Goal: Find specific page/section: Find specific page/section

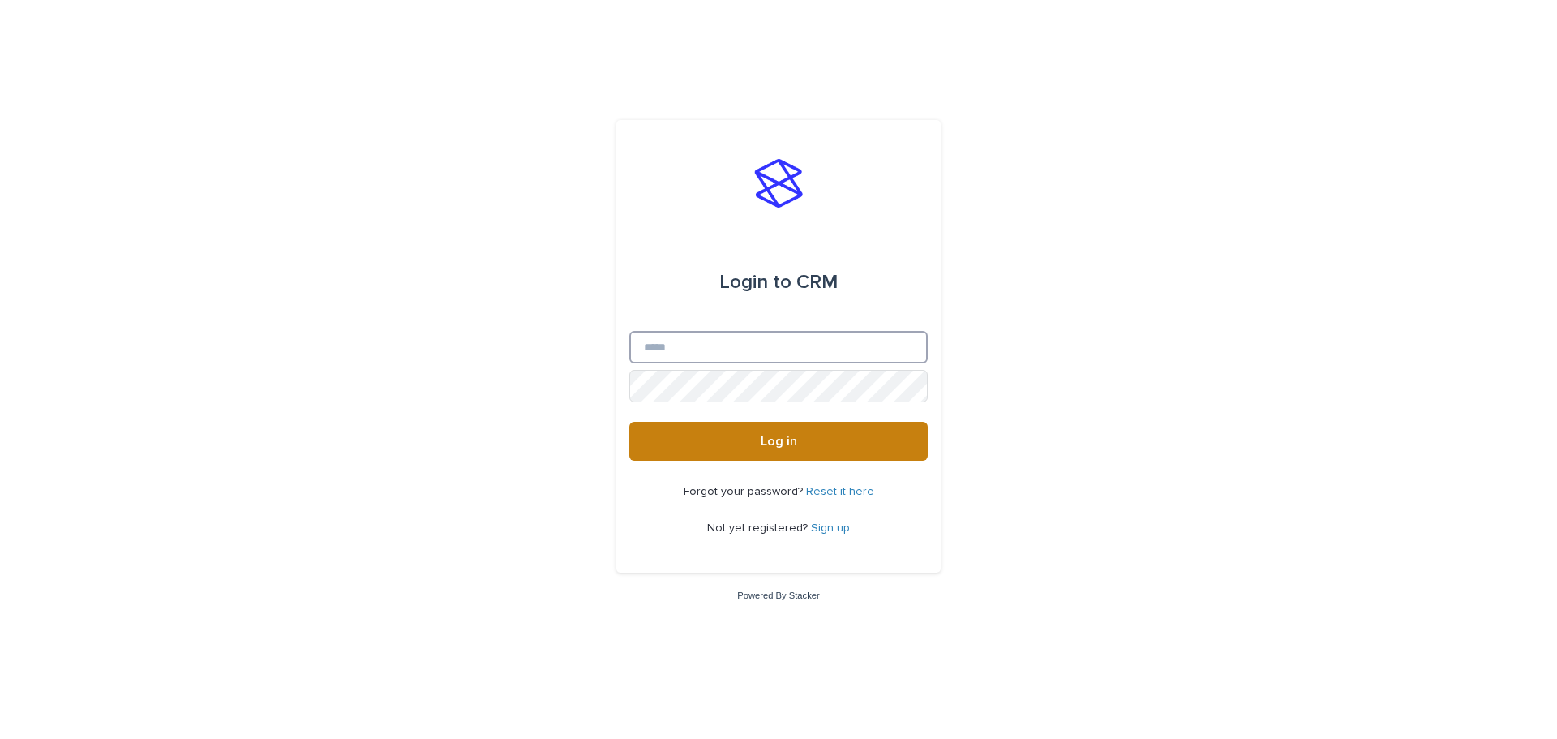
type input "**********"
click at [782, 447] on span "Log in" at bounding box center [779, 441] width 37 height 13
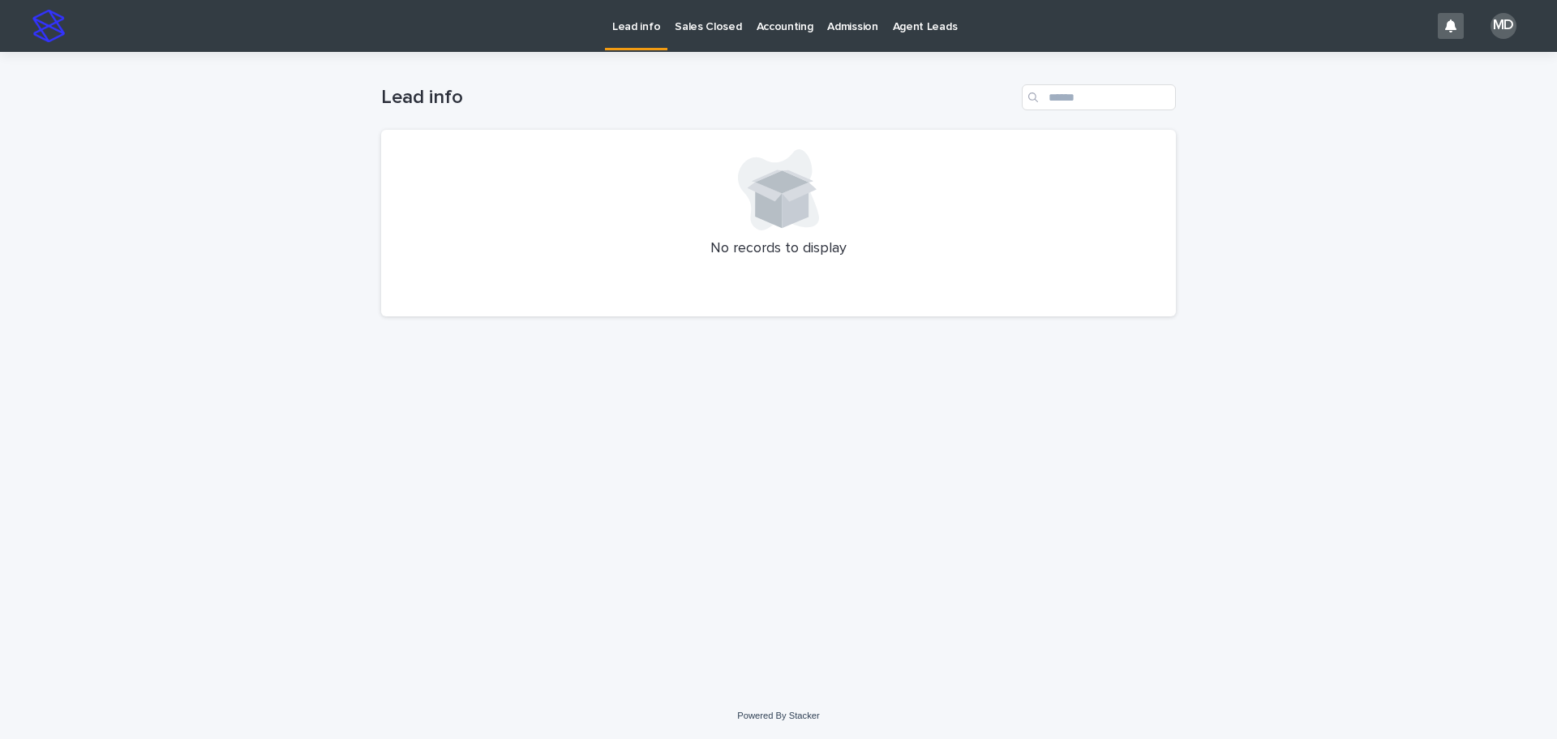
click at [847, 24] on p "Admission" at bounding box center [852, 17] width 50 height 34
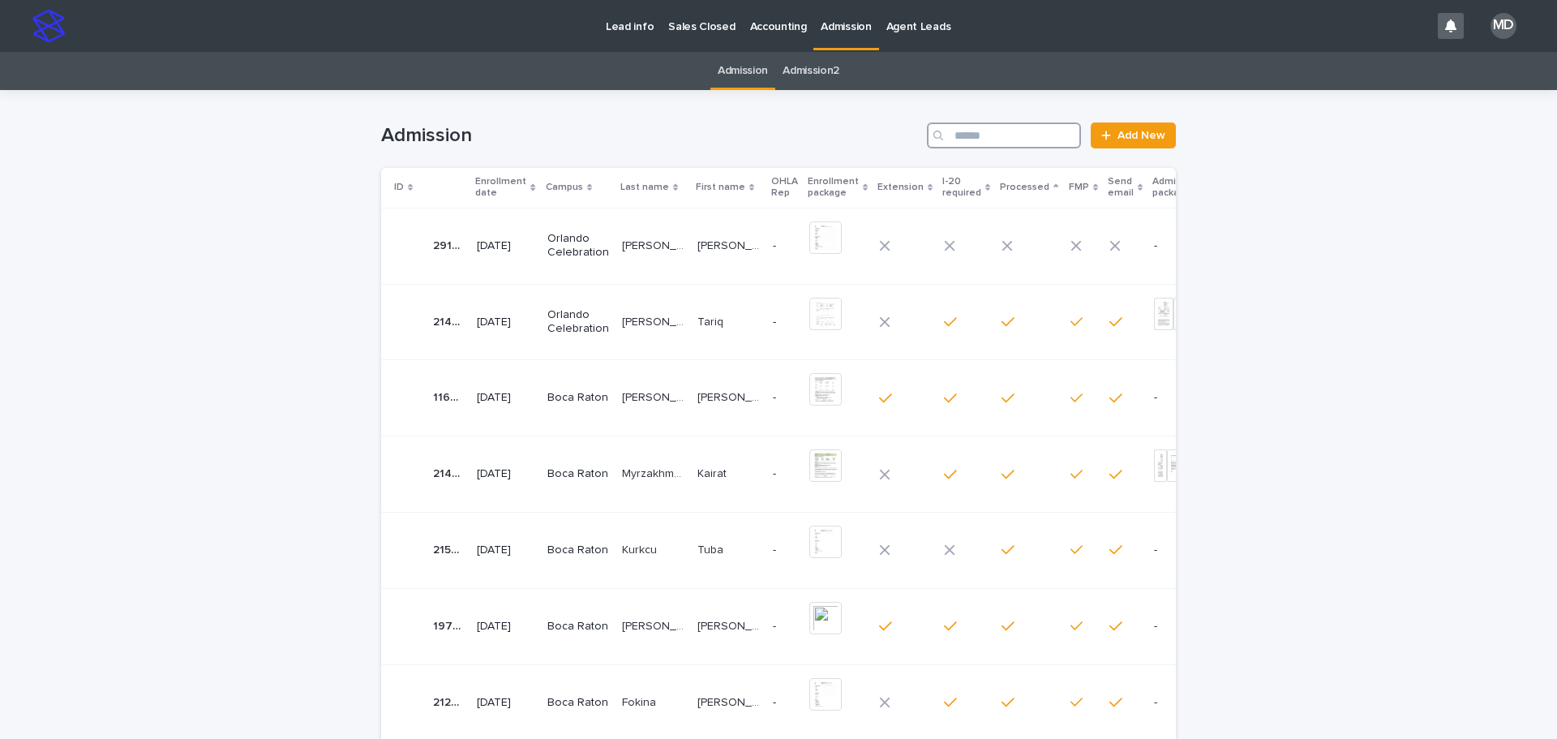
click at [1003, 140] on input "Search" at bounding box center [1004, 135] width 154 height 26
type input "*******"
click at [567, 546] on p "Orlando Celebration" at bounding box center [579, 551] width 62 height 28
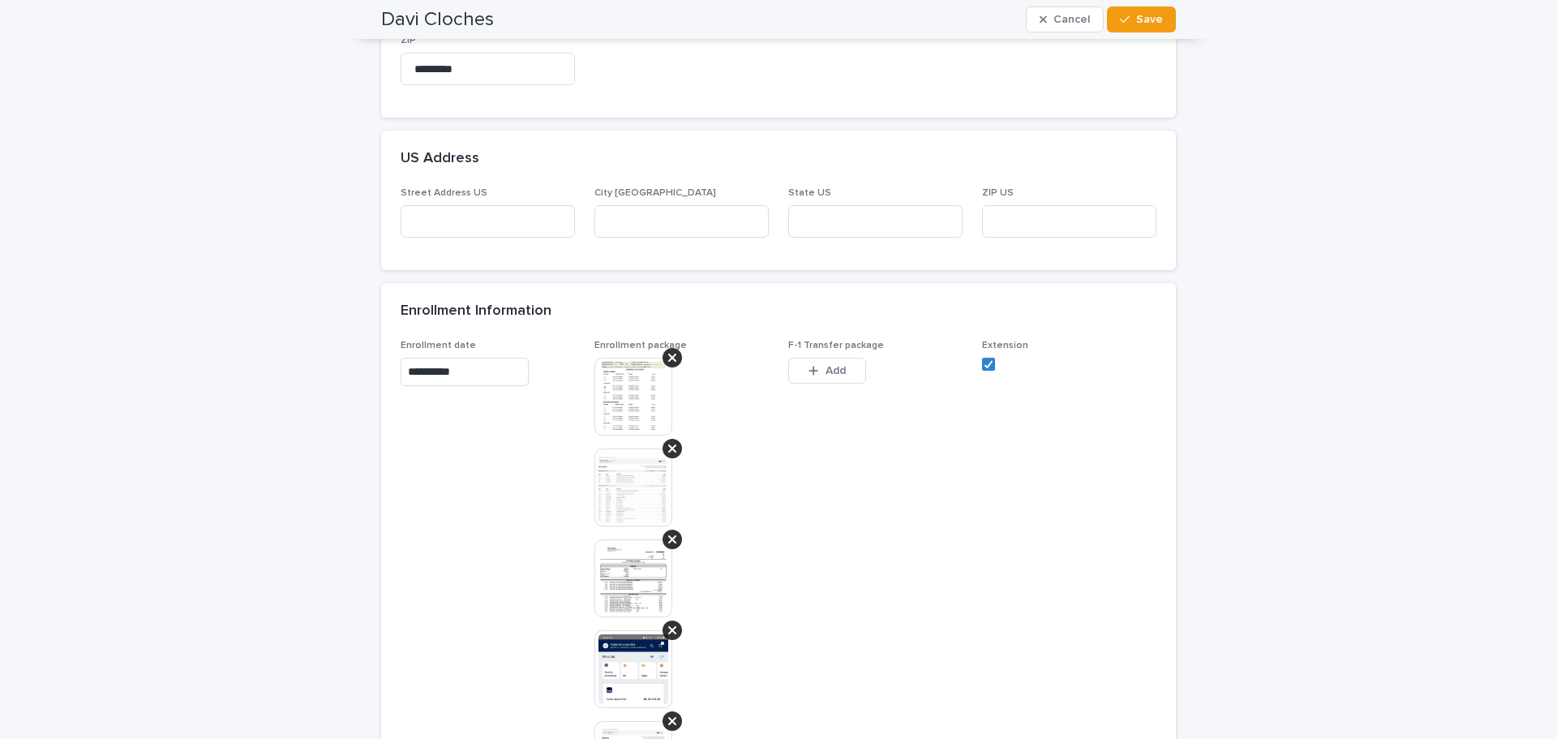
scroll to position [649, 0]
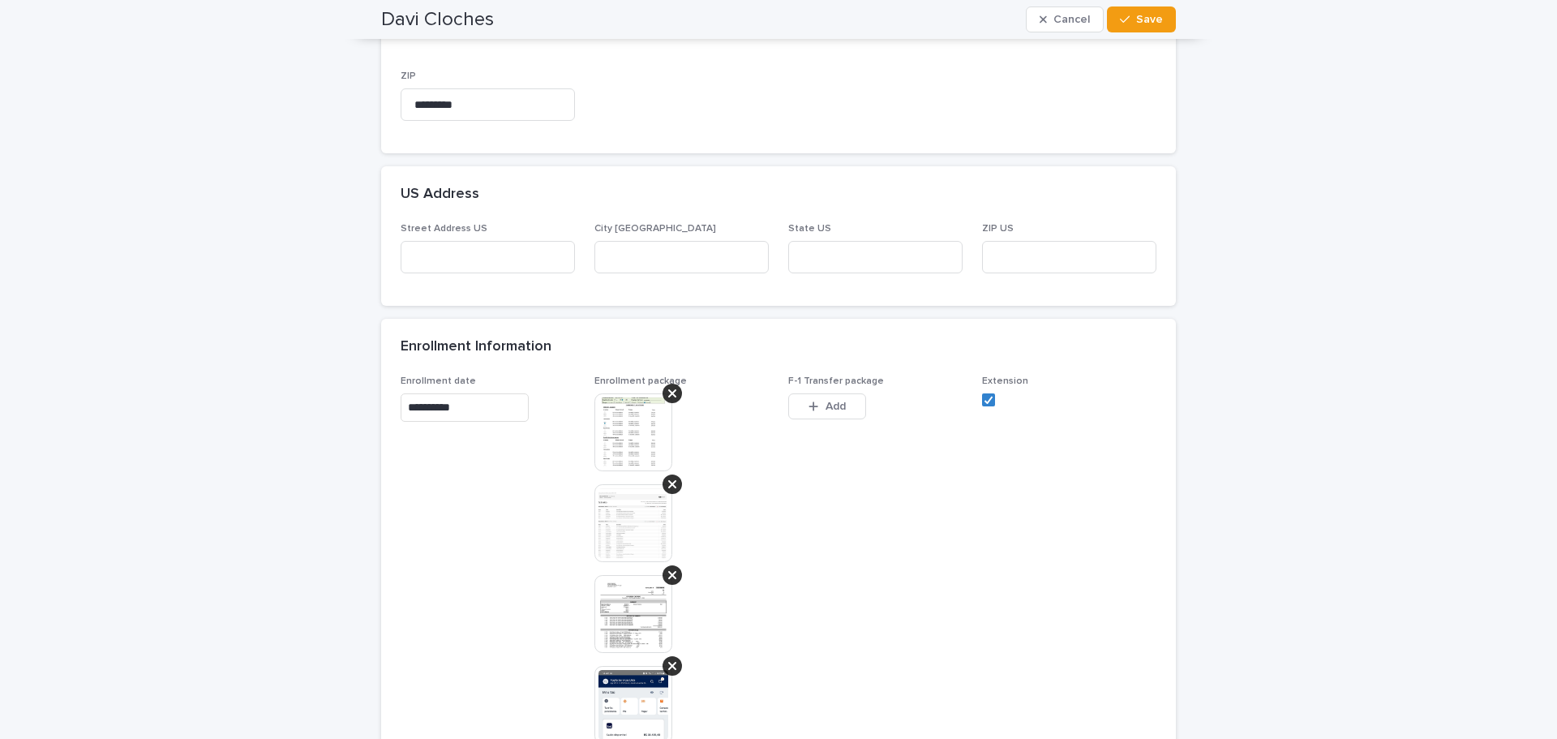
click at [615, 420] on img at bounding box center [634, 432] width 78 height 78
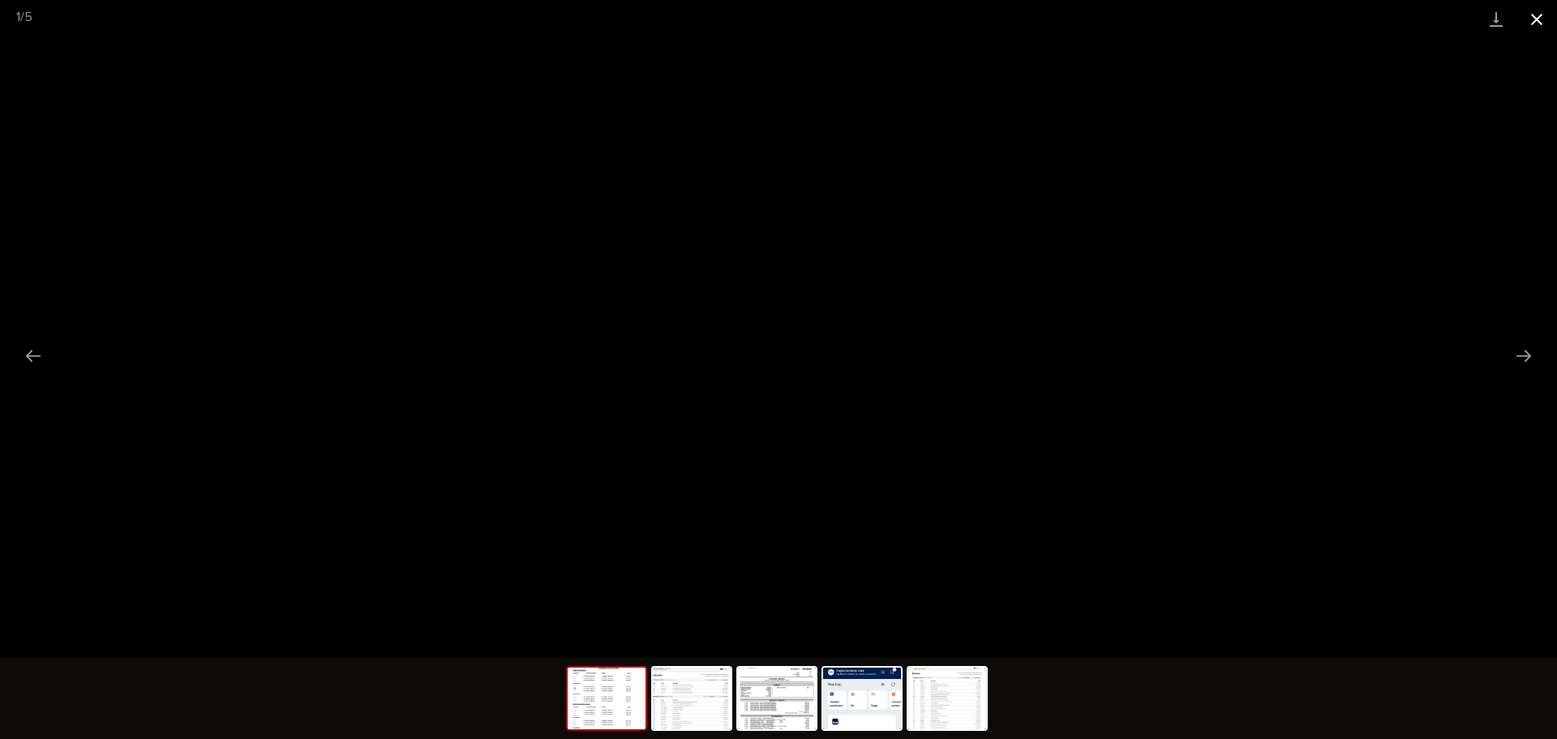
click at [1534, 21] on button "Close gallery" at bounding box center [1537, 19] width 41 height 38
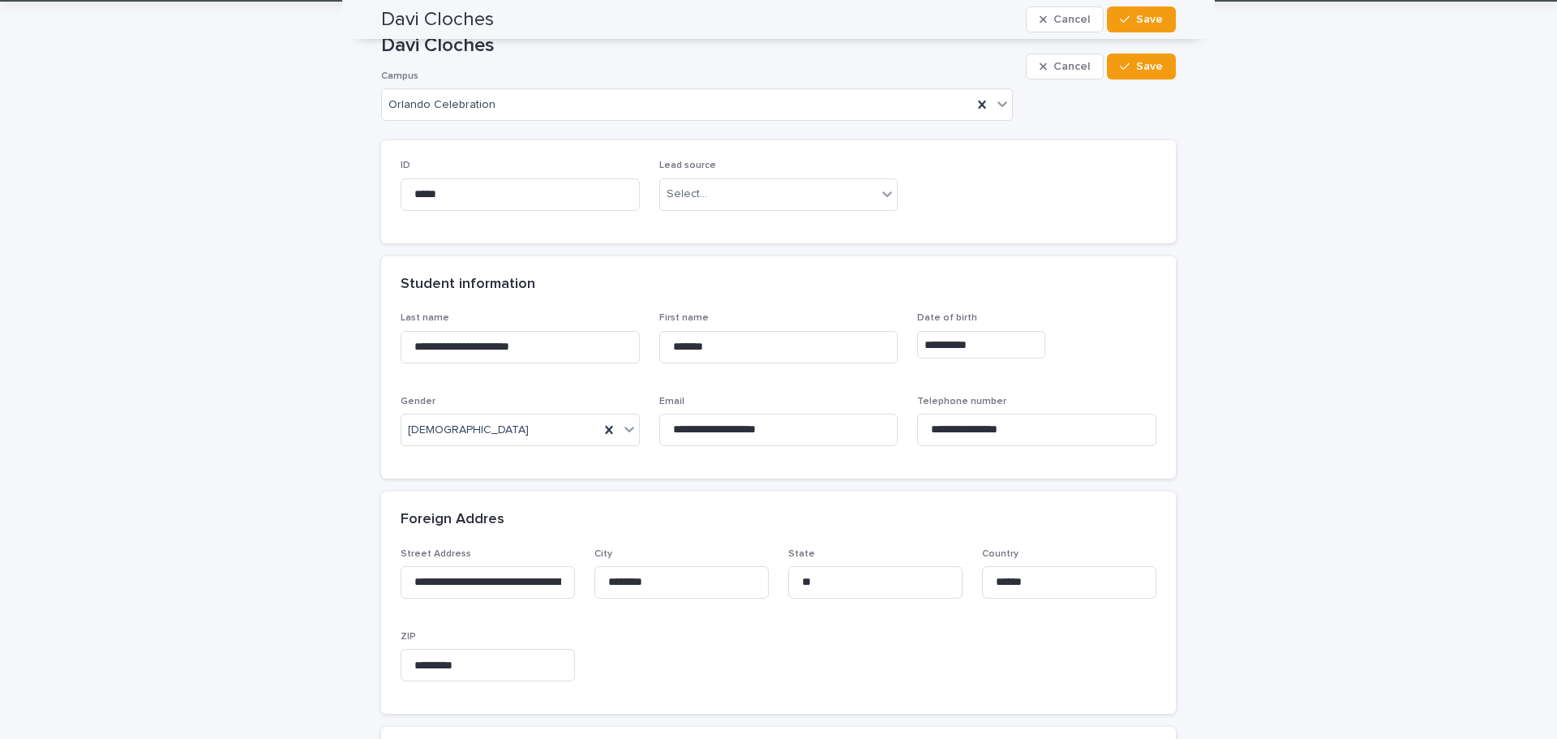
scroll to position [0, 0]
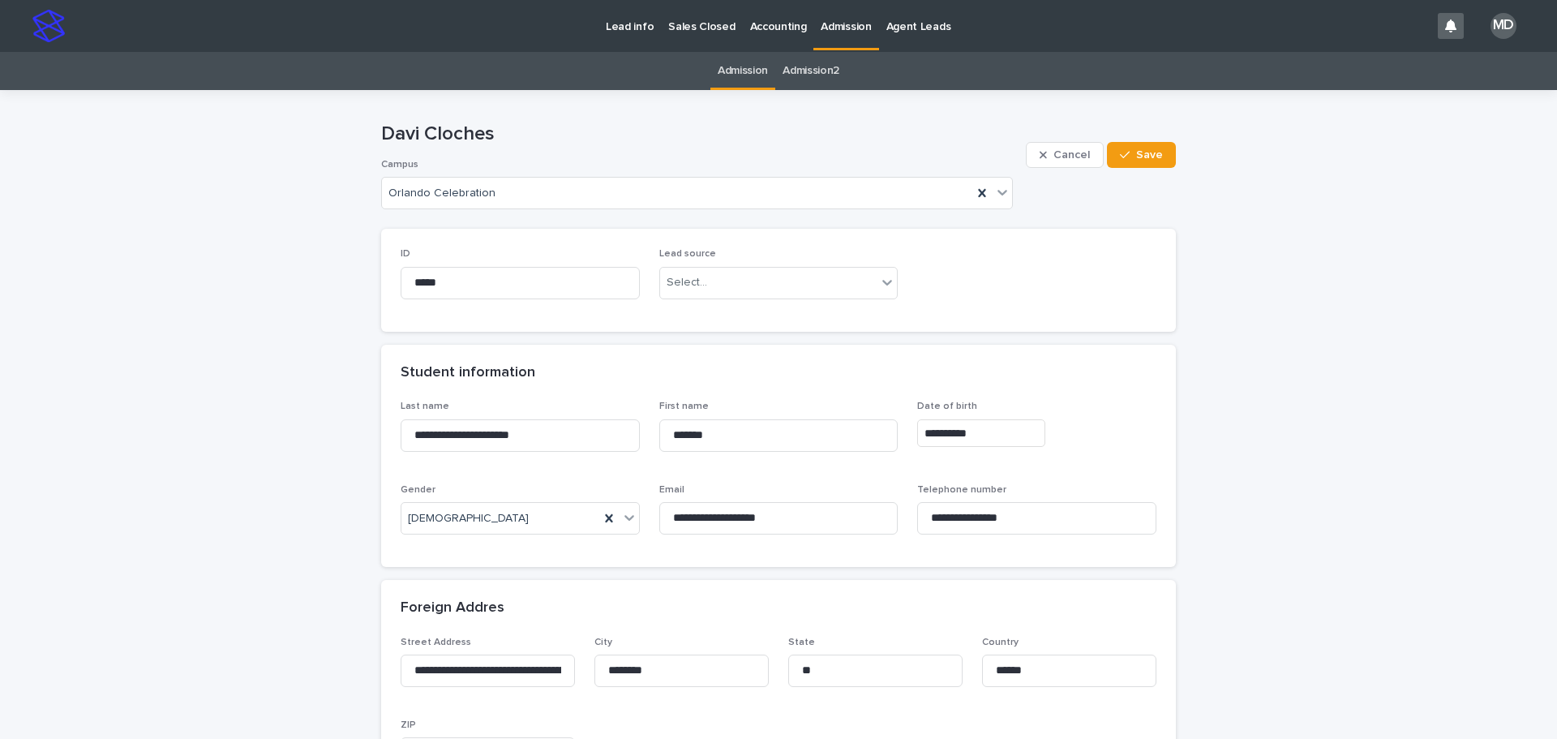
click at [838, 20] on p "Admission" at bounding box center [846, 17] width 50 height 34
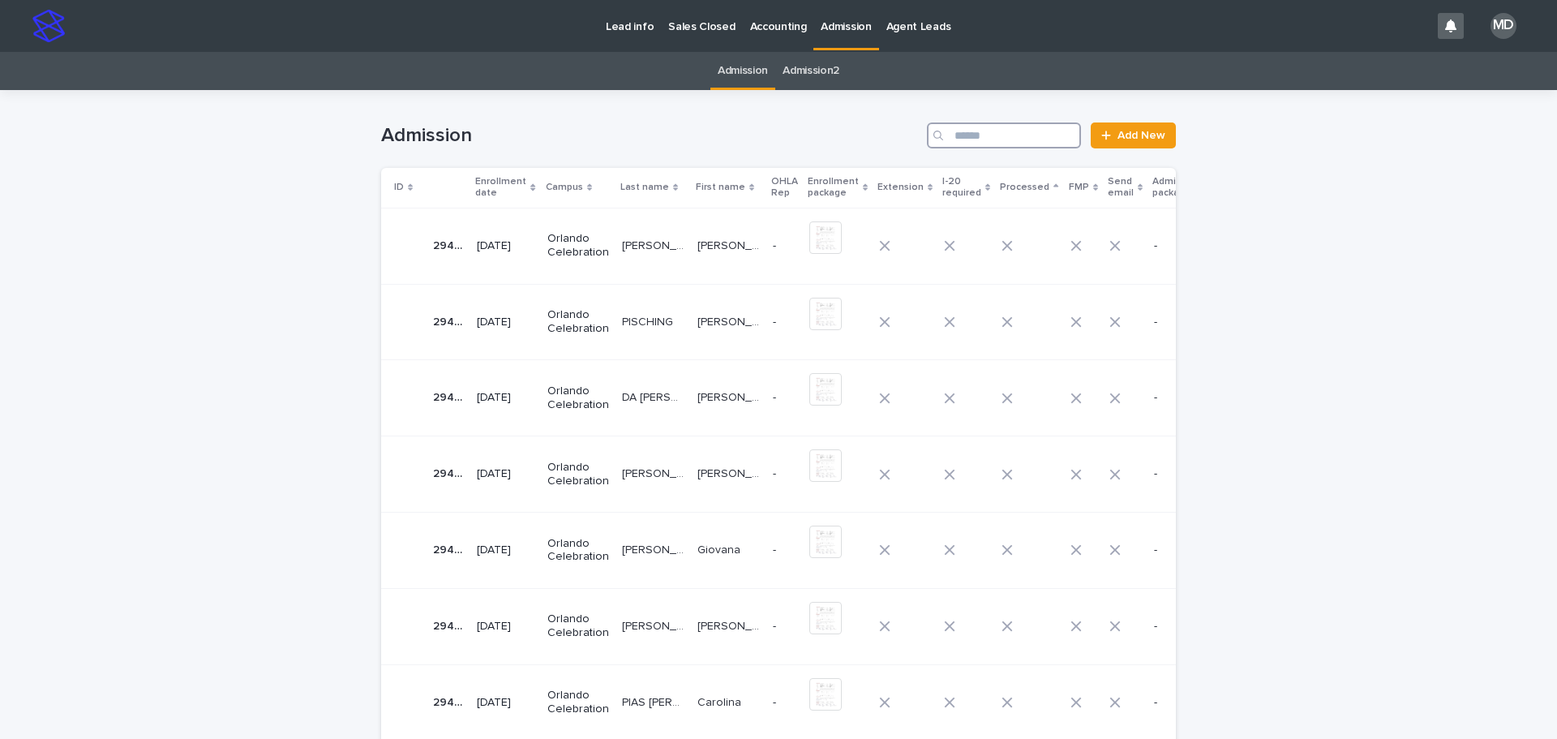
drag, startPoint x: 977, startPoint y: 134, endPoint x: 1057, endPoint y: 171, distance: 88.6
click at [977, 134] on input "Search" at bounding box center [1004, 135] width 154 height 26
type input "*"
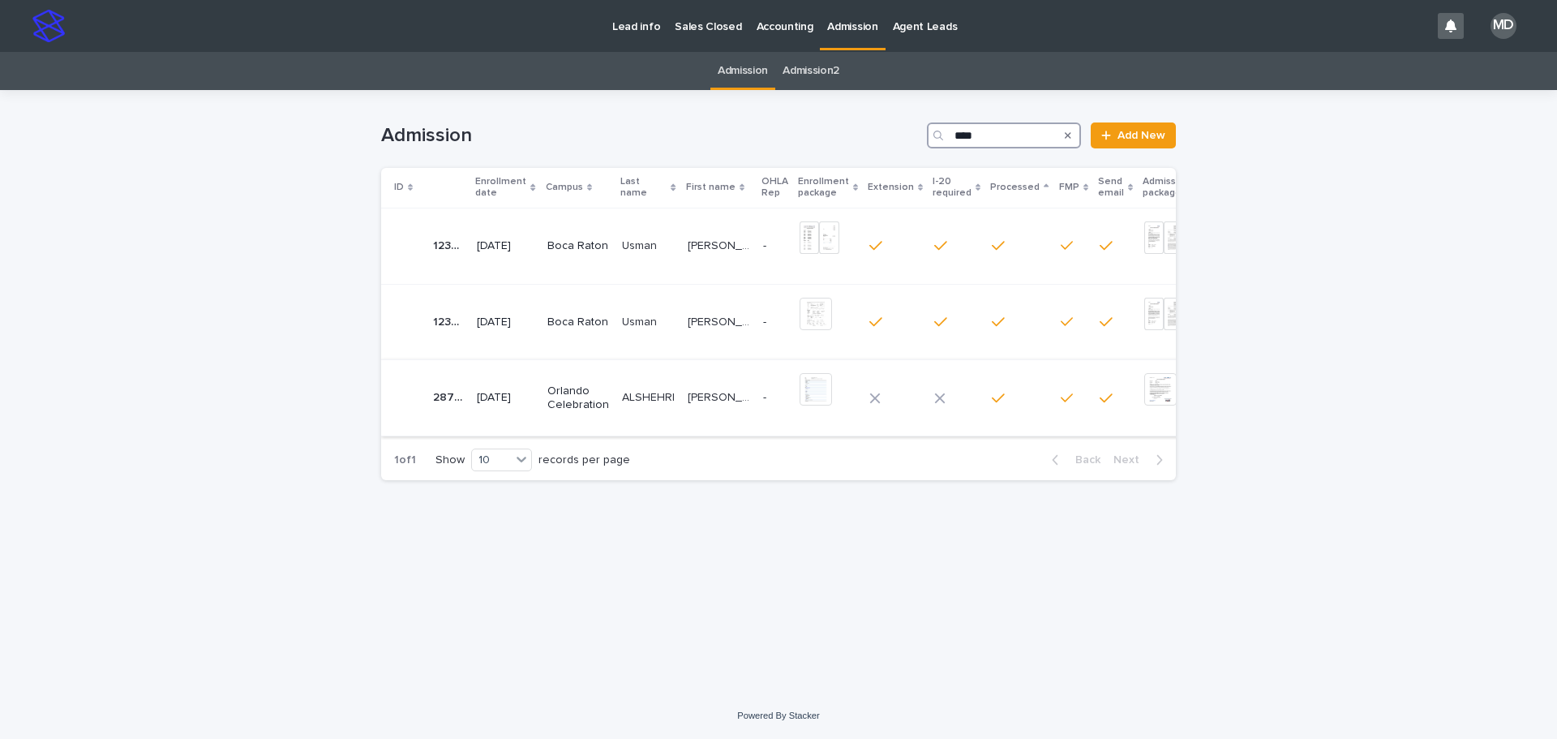
type input "****"
click at [706, 397] on p "Bashayr Abdullah R" at bounding box center [721, 396] width 66 height 17
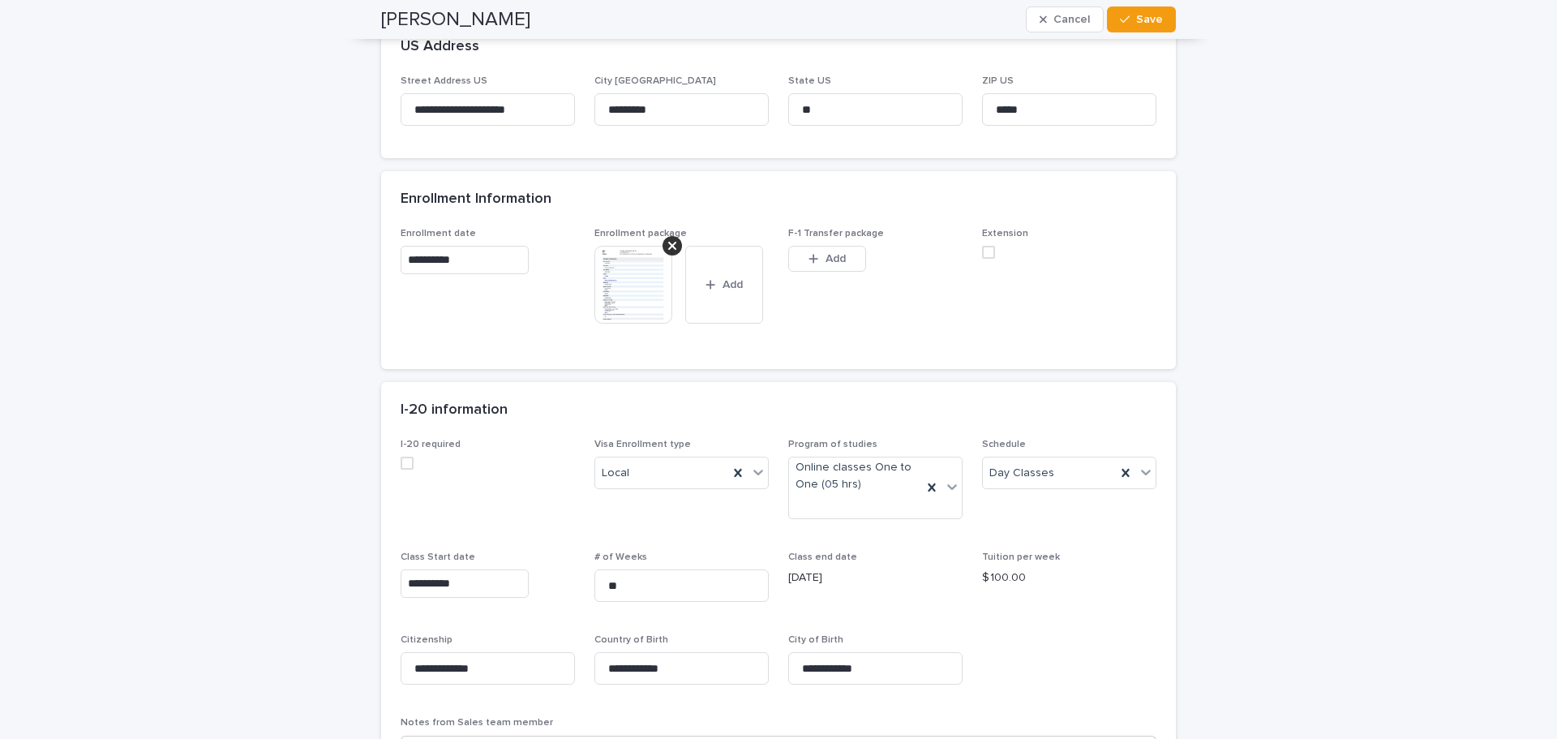
scroll to position [811, 0]
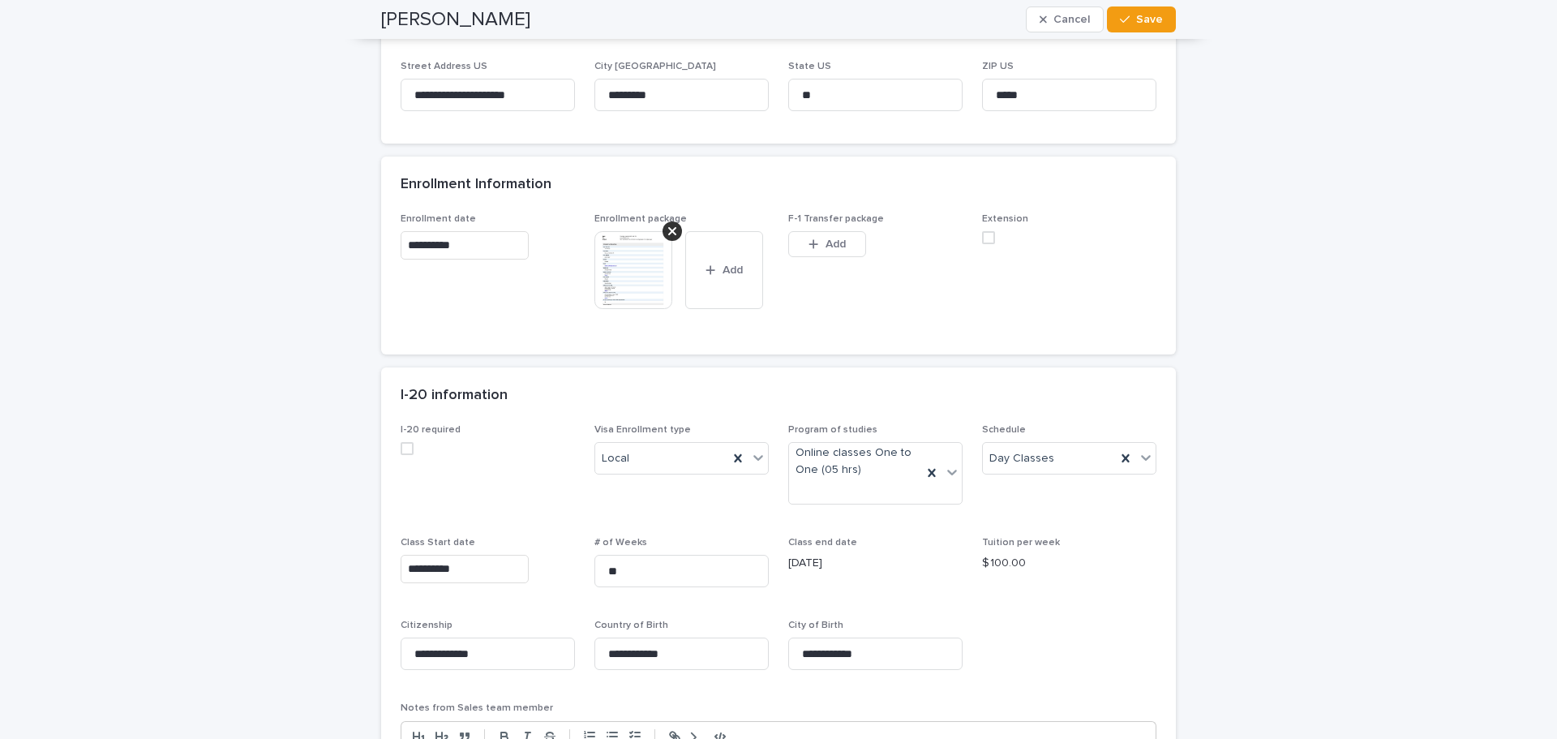
click at [633, 284] on img at bounding box center [634, 270] width 78 height 78
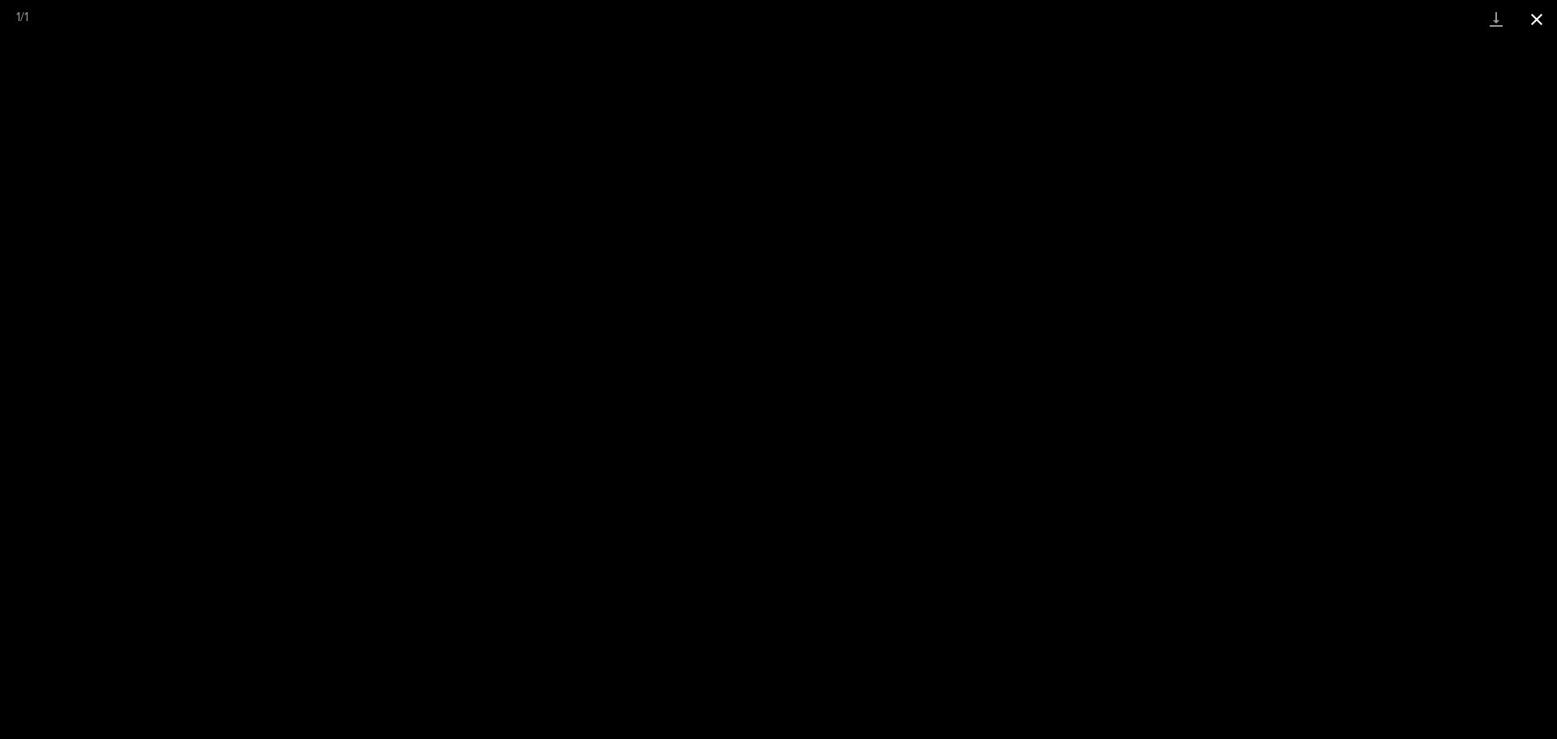
click at [1531, 15] on button "Close gallery" at bounding box center [1537, 19] width 41 height 38
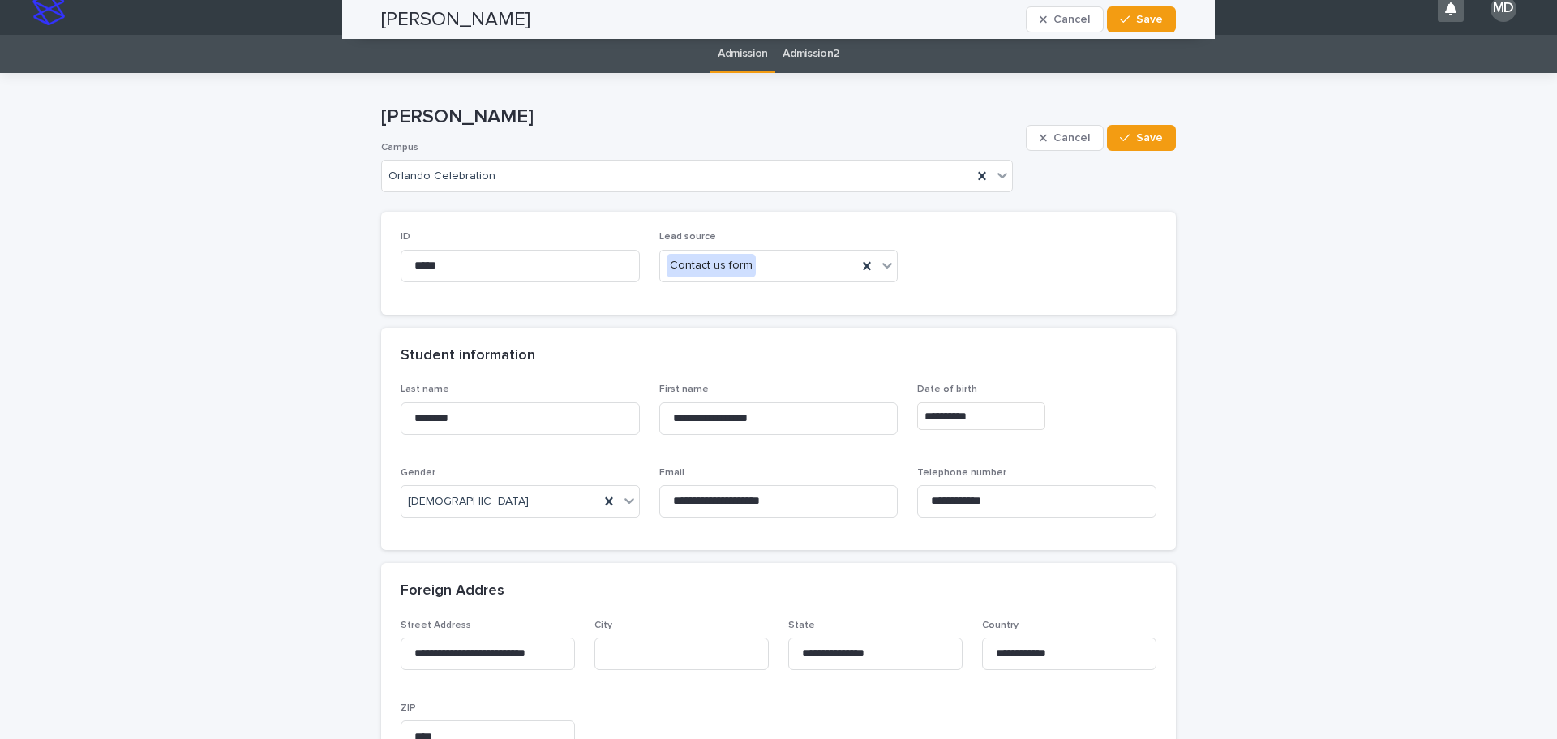
scroll to position [0, 0]
